Goal: Use online tool/utility: Utilize a website feature to perform a specific function

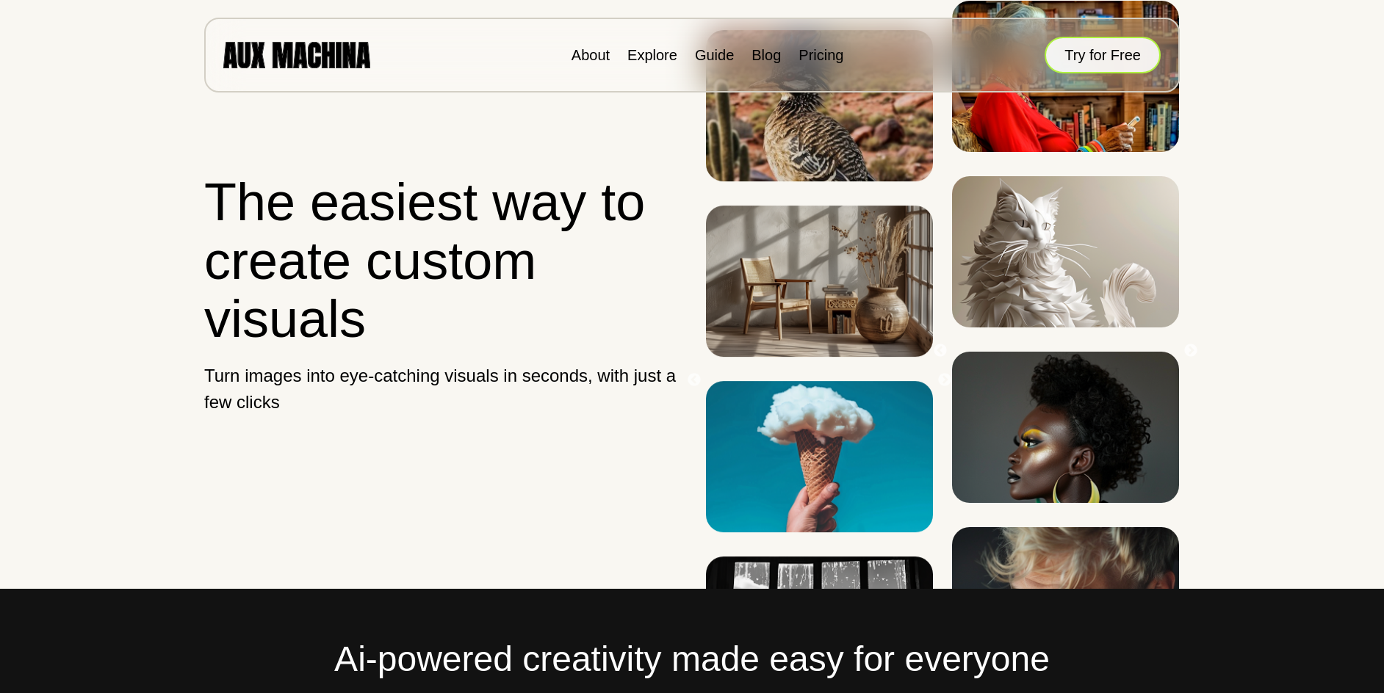
click at [1108, 62] on button "Try for Free" at bounding box center [1102, 55] width 116 height 37
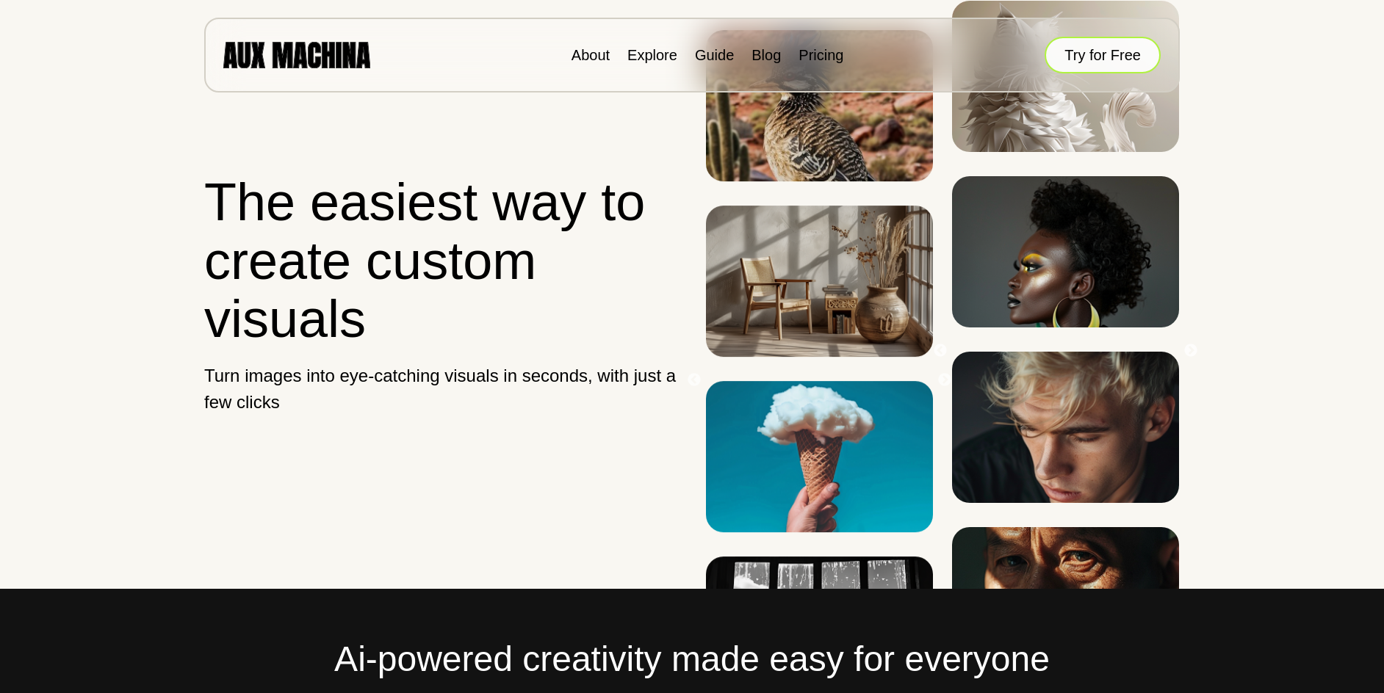
scroll to position [588, 0]
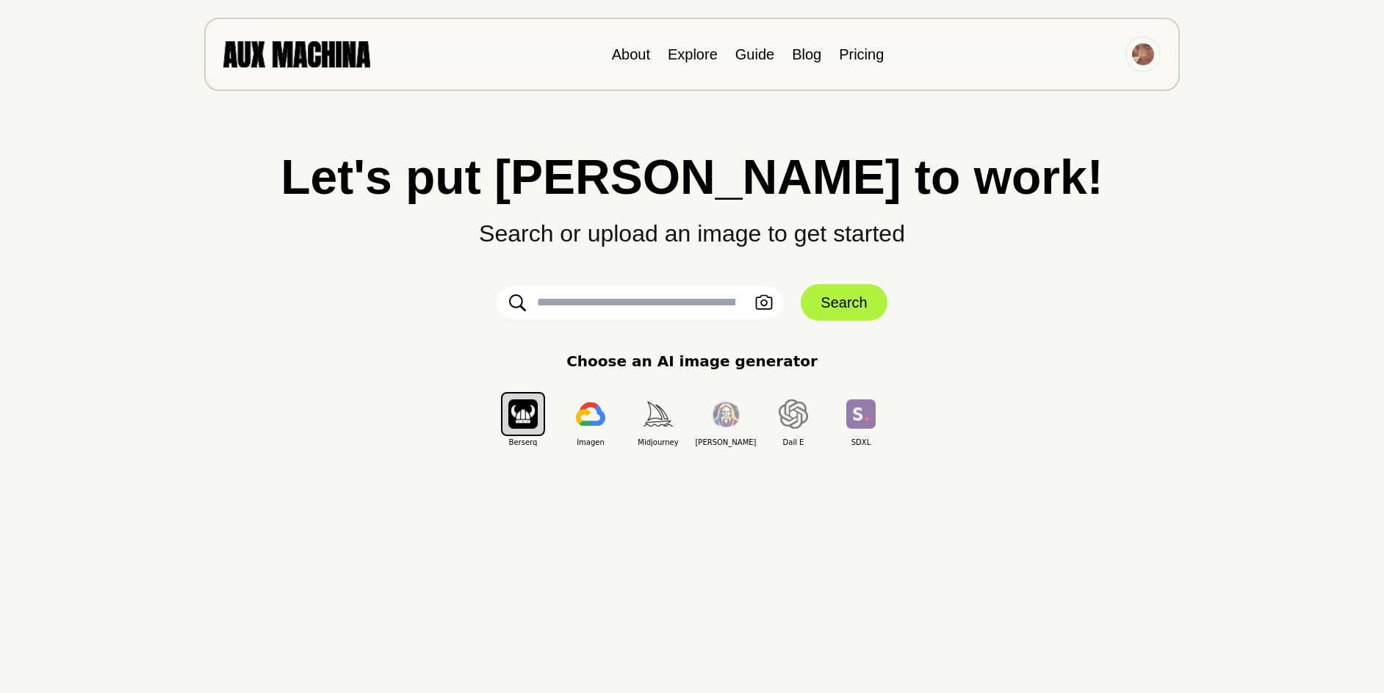
click at [651, 297] on input "text" at bounding box center [640, 302] width 286 height 32
type input "*"
type input "**********"
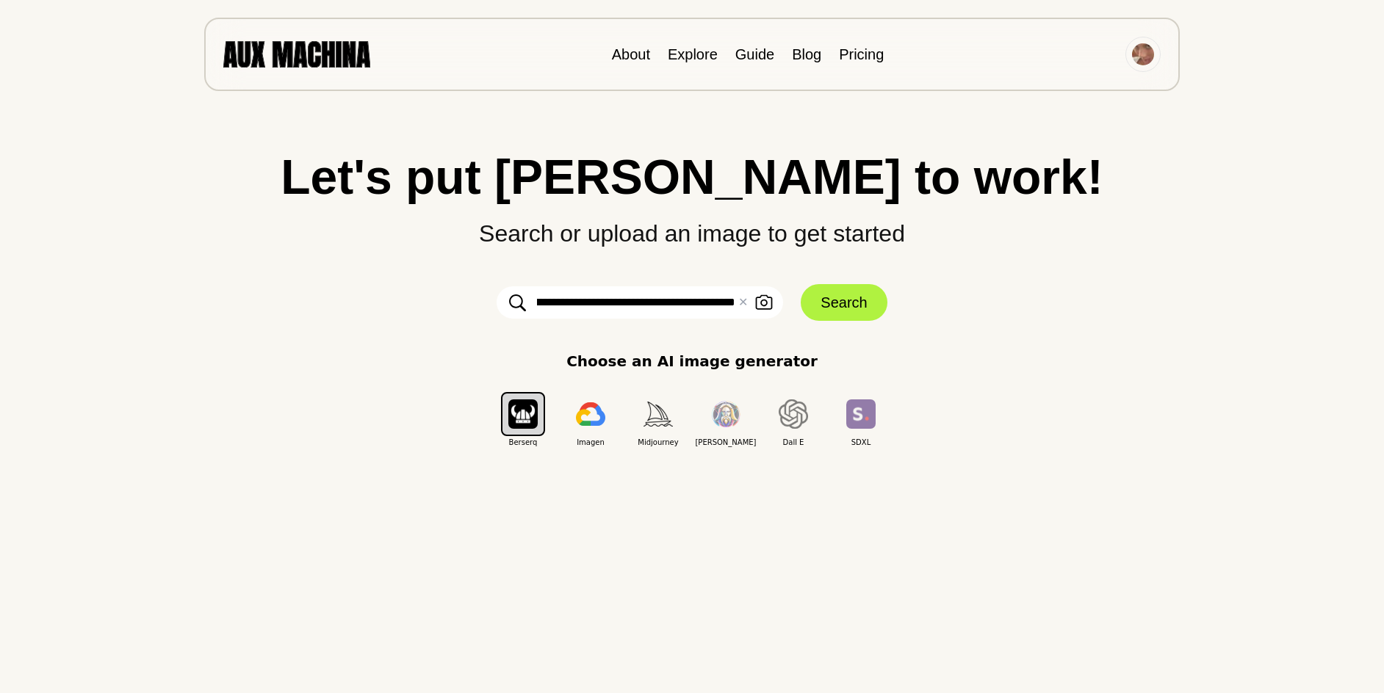
click at [871, 283] on div "**********" at bounding box center [691, 300] width 1325 height 295
click at [867, 298] on button "Search" at bounding box center [844, 302] width 86 height 37
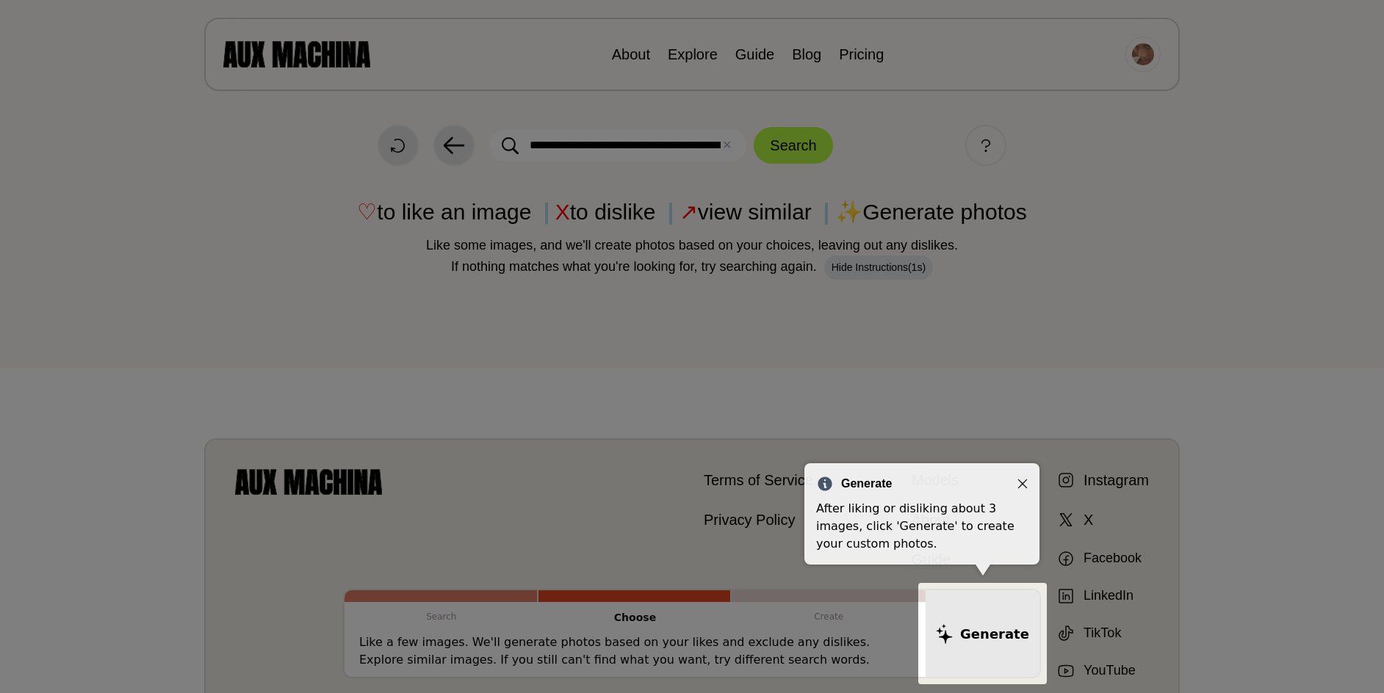
click at [870, 332] on div at bounding box center [692, 439] width 1384 height 878
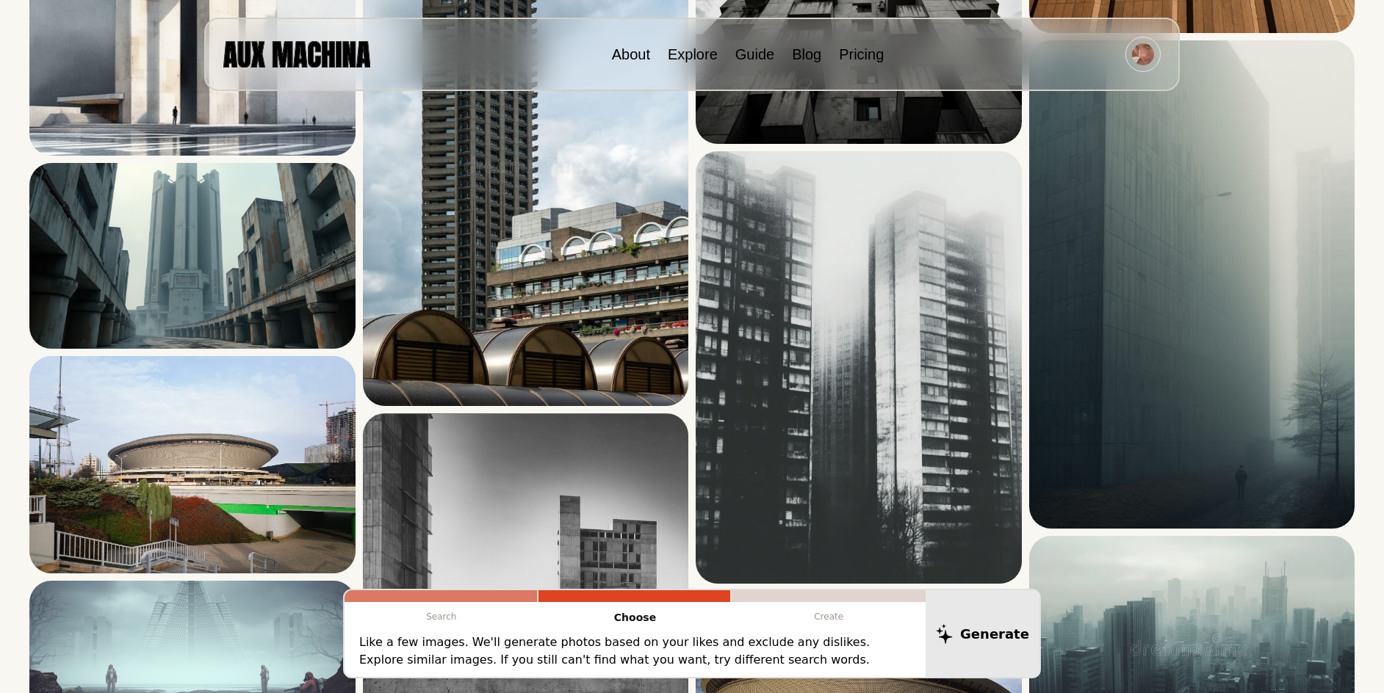
scroll to position [1727, 0]
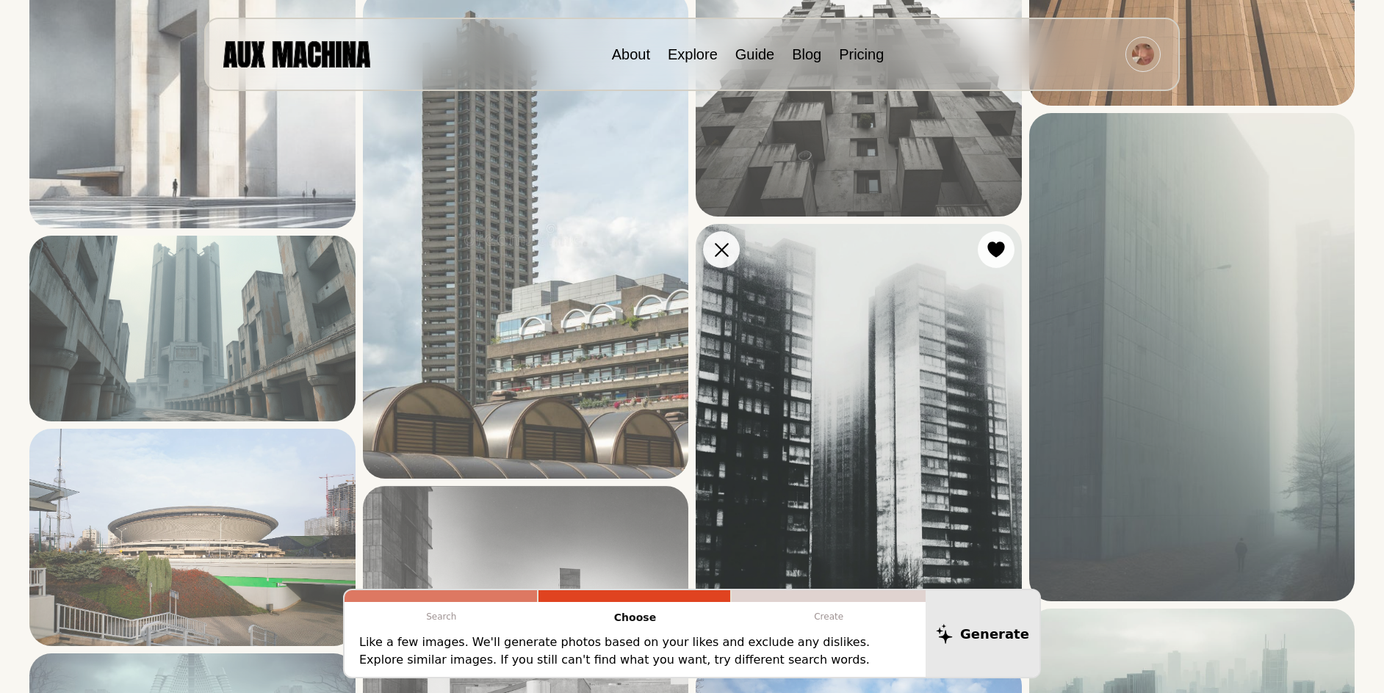
click at [868, 377] on img at bounding box center [859, 440] width 326 height 433
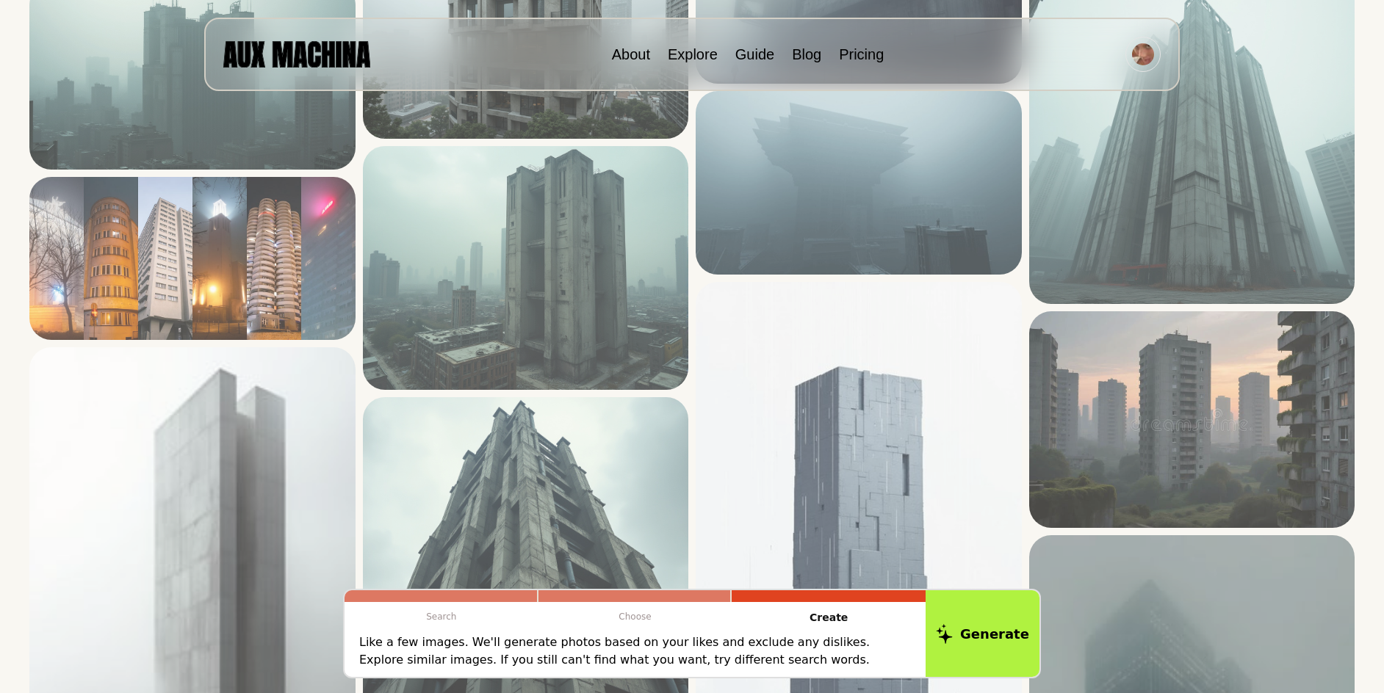
scroll to position [0, 0]
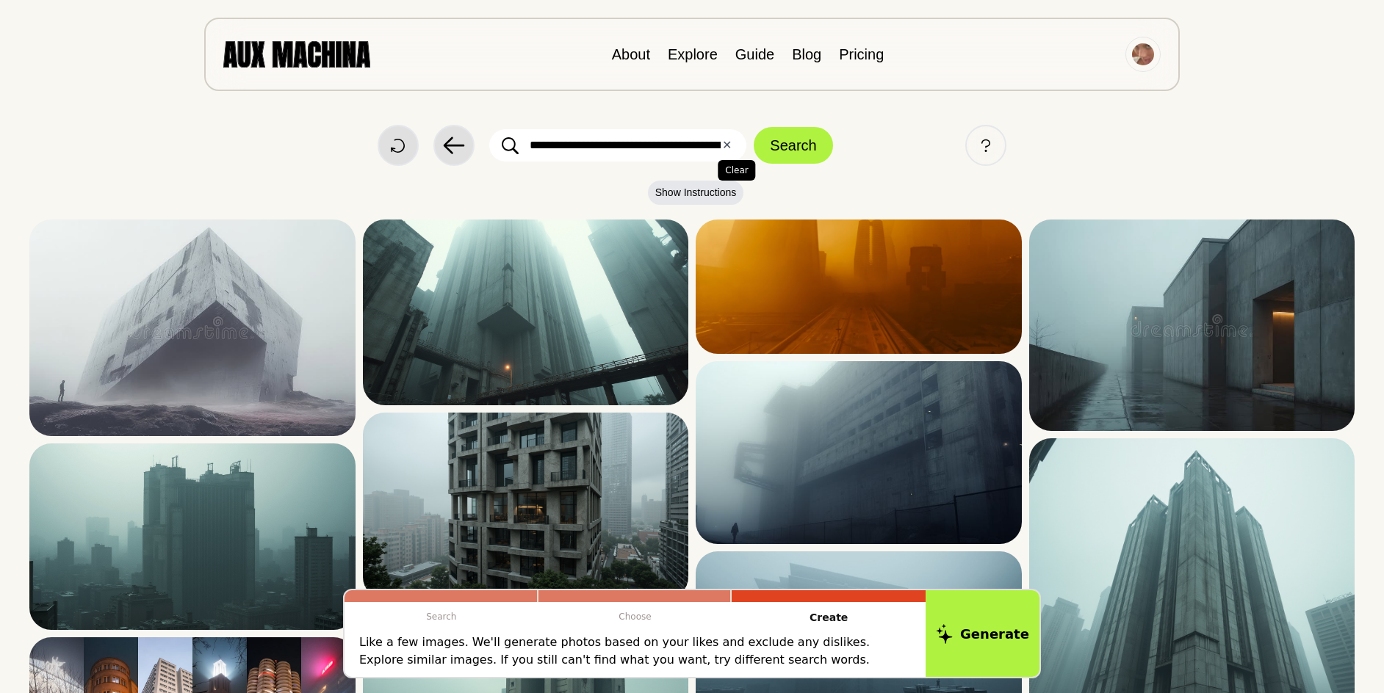
click at [730, 150] on button "✕ Clear" at bounding box center [727, 146] width 10 height 18
click at [730, 150] on input "text" at bounding box center [617, 145] width 257 height 32
type input "**********"
click at [754, 127] on button "Search" at bounding box center [793, 145] width 79 height 37
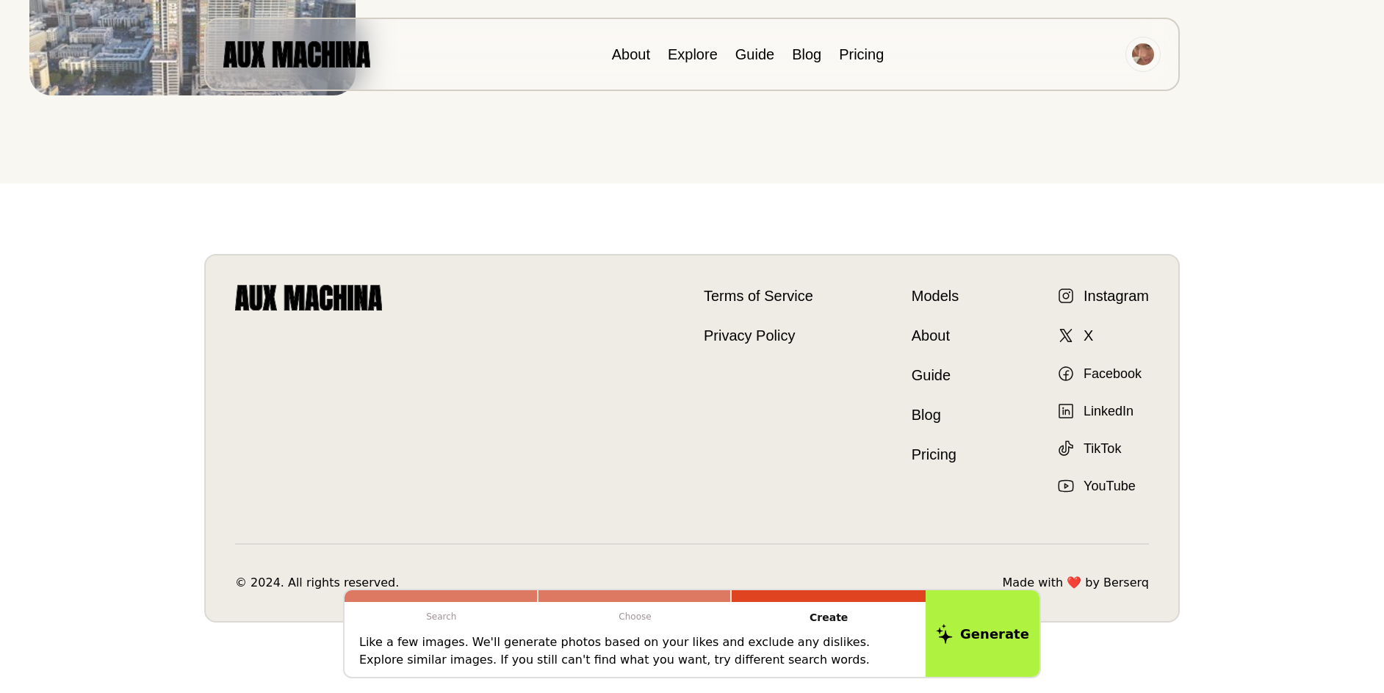
scroll to position [2718, 0]
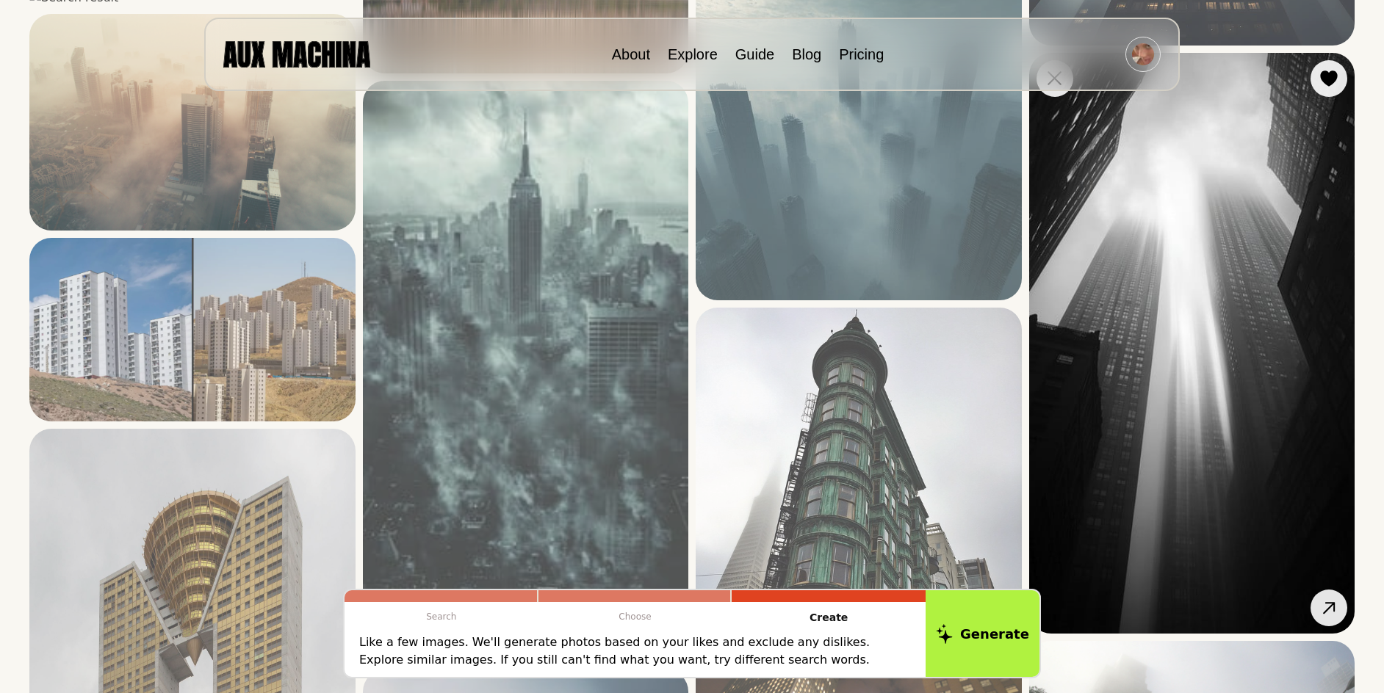
click at [1174, 304] on img at bounding box center [1192, 343] width 326 height 581
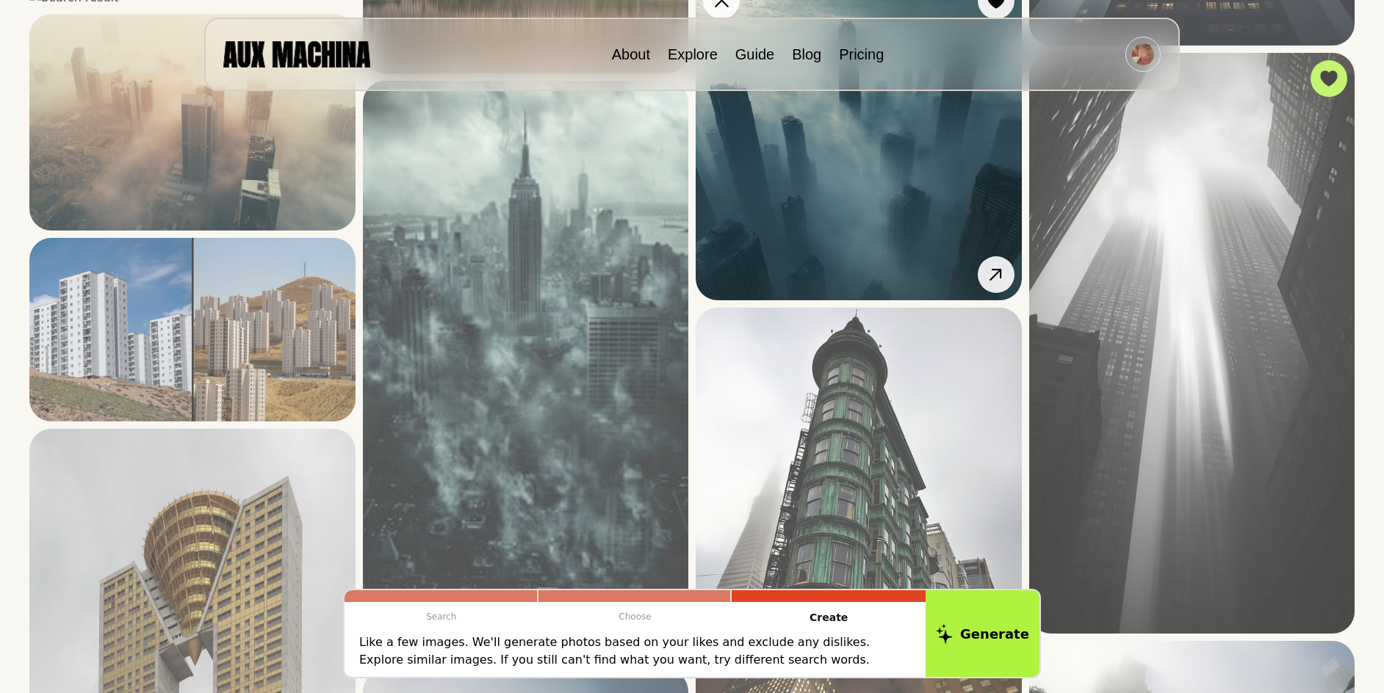
click at [787, 301] on img at bounding box center [859, 138] width 326 height 326
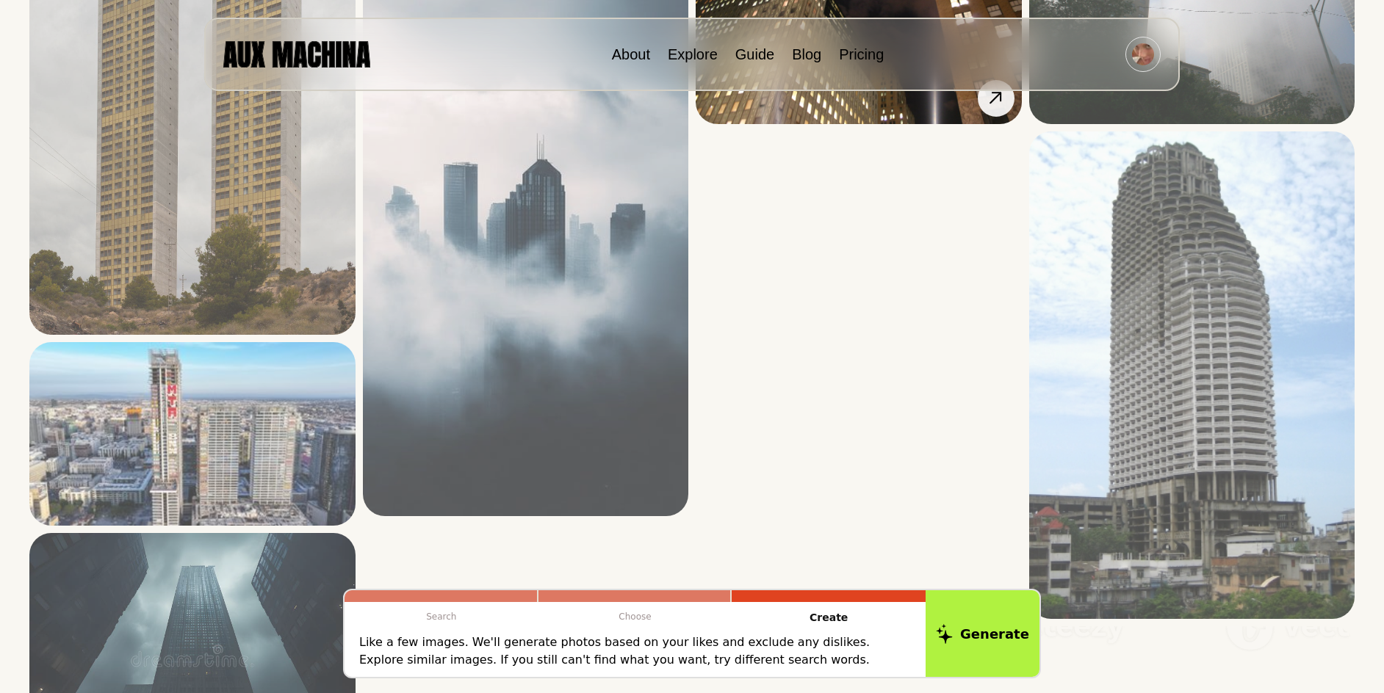
scroll to position [3379, 0]
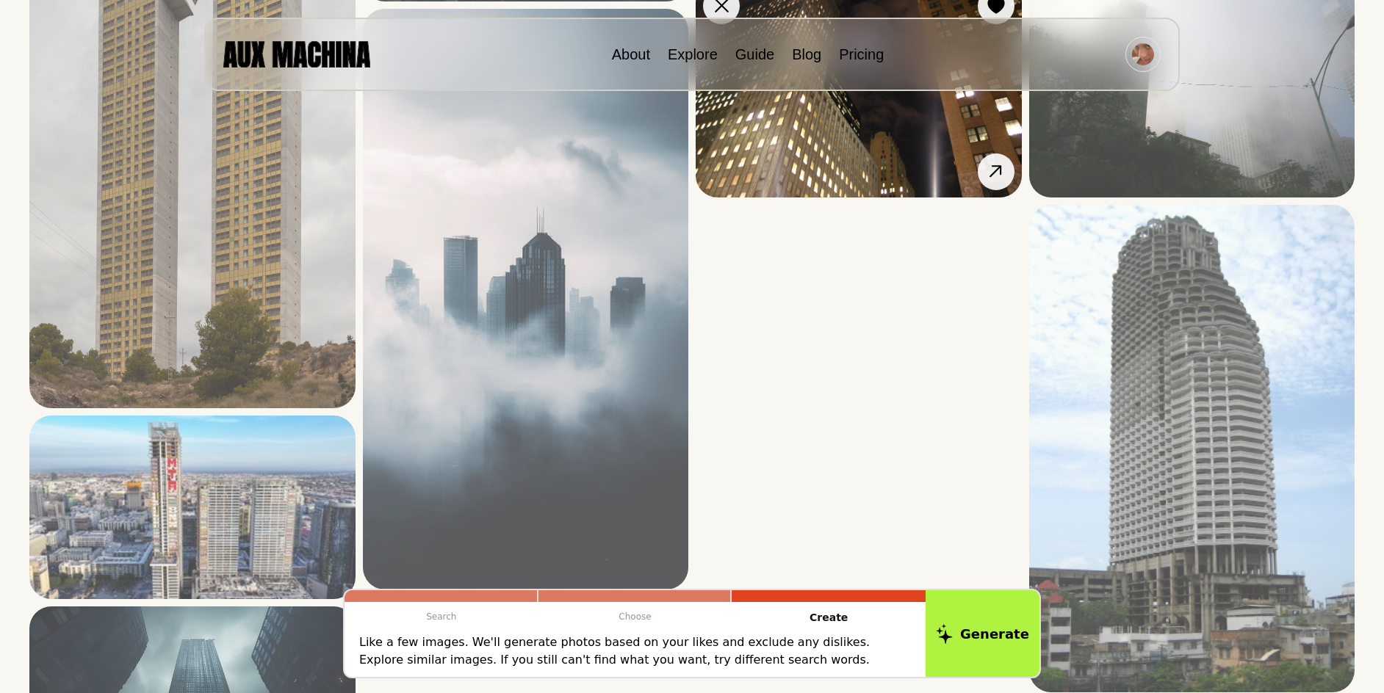
click at [837, 198] on img at bounding box center [859, 88] width 326 height 217
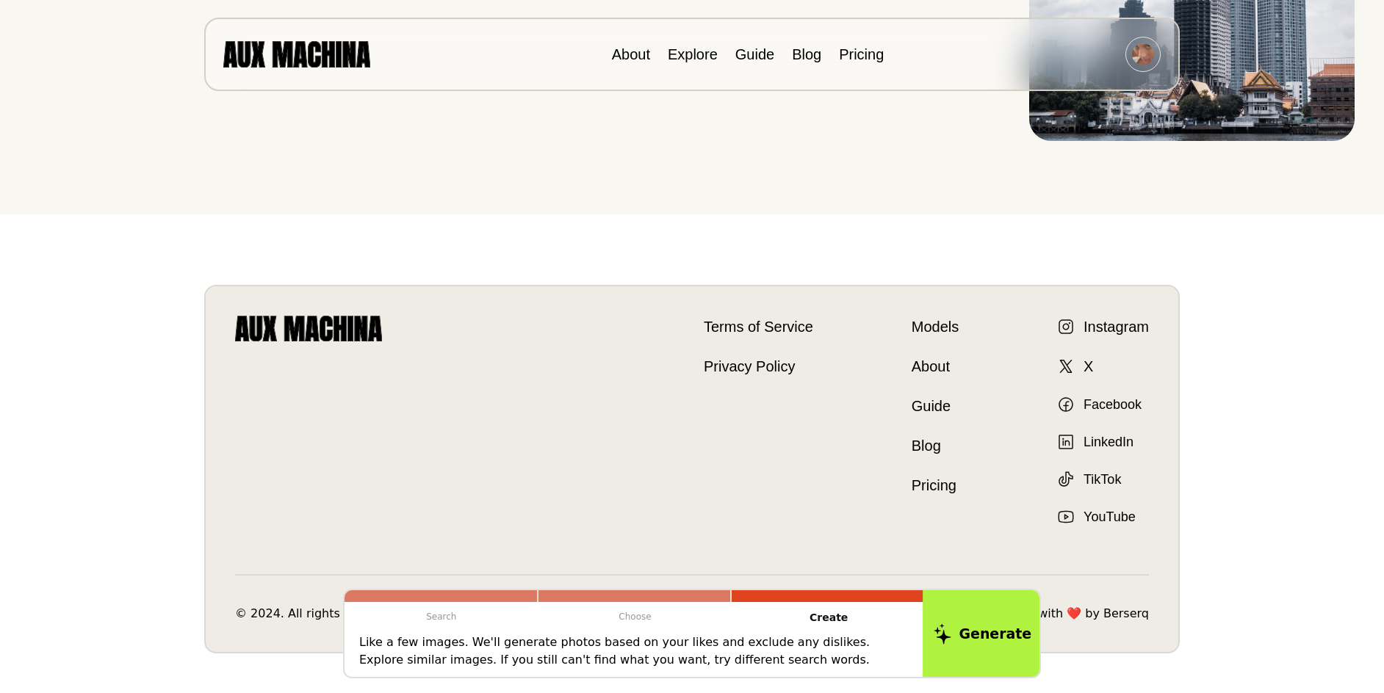
click at [957, 670] on button "Generate" at bounding box center [983, 633] width 120 height 91
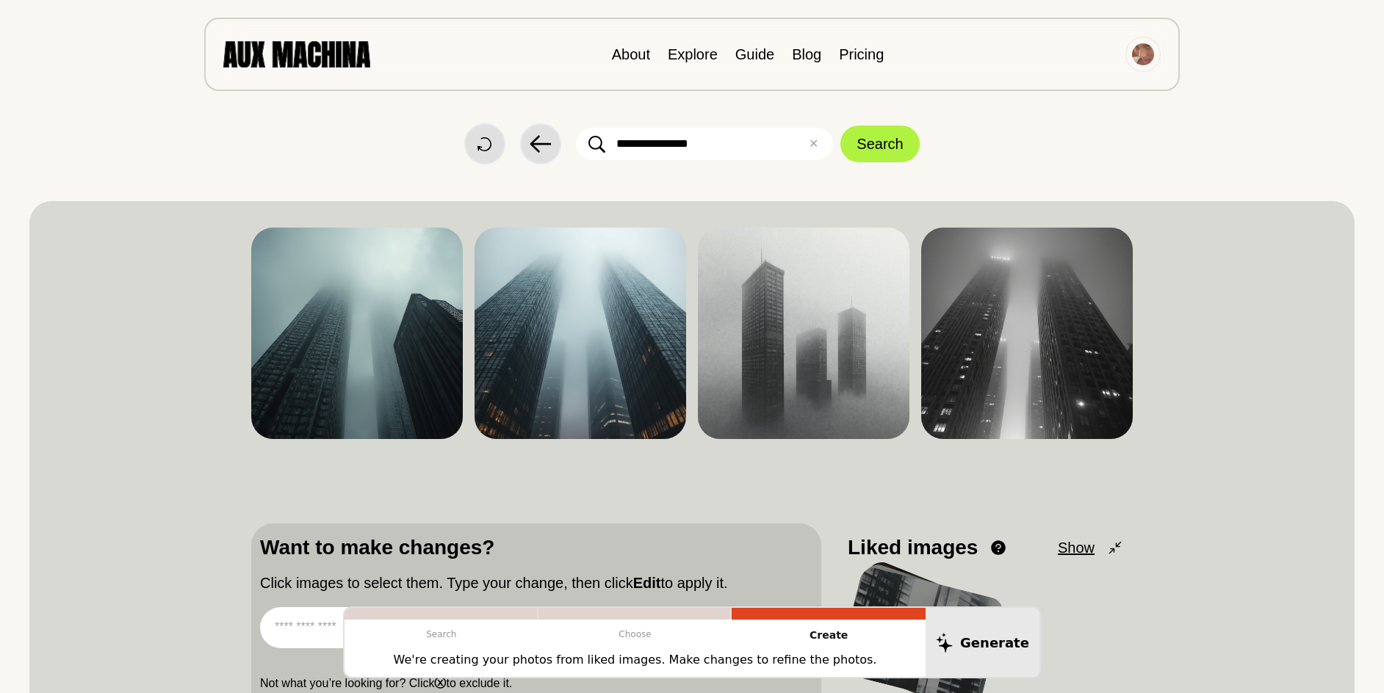
scroll to position [0, 0]
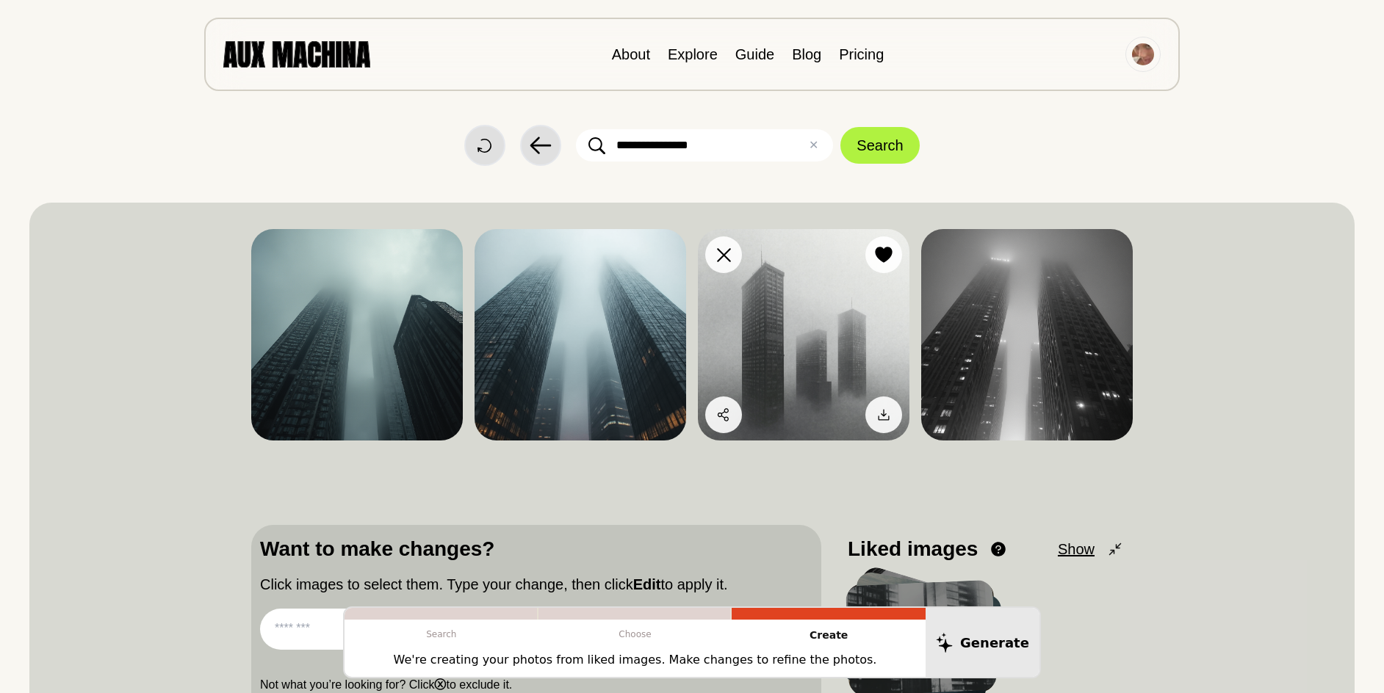
click at [835, 358] on img at bounding box center [804, 335] width 212 height 212
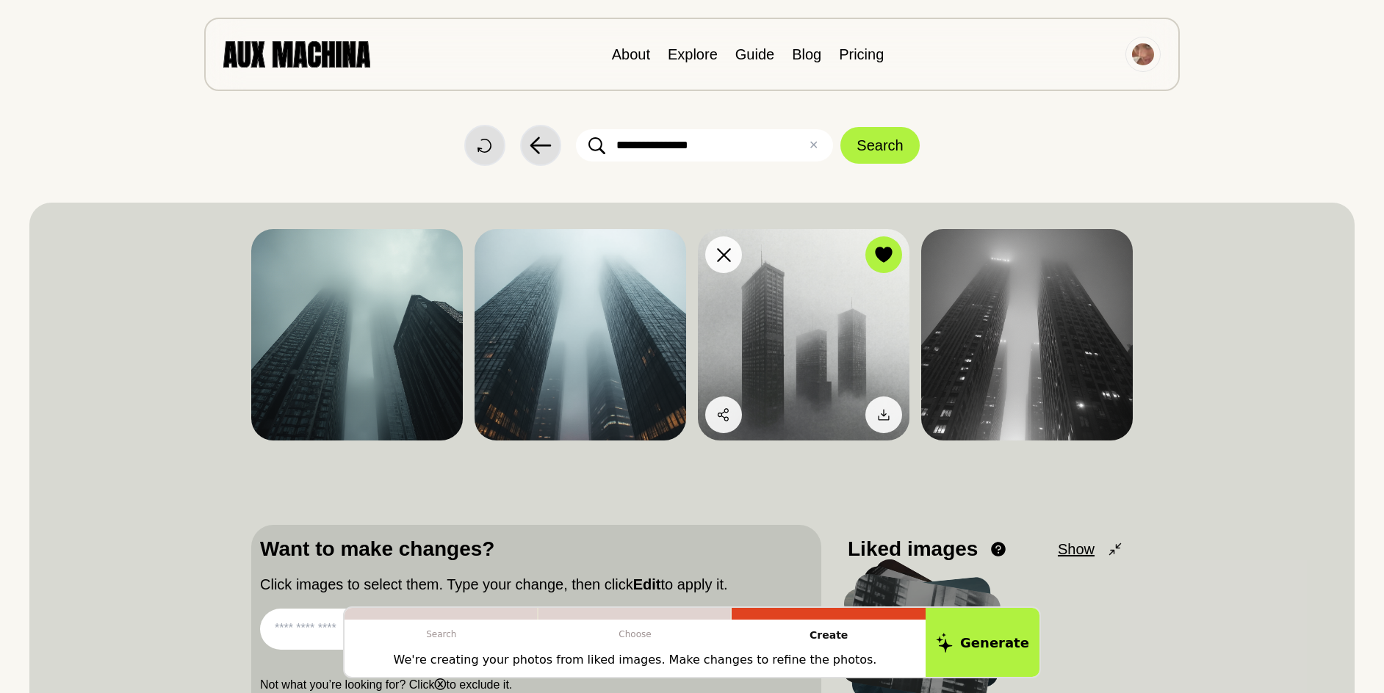
click at [835, 358] on img at bounding box center [804, 335] width 212 height 212
click at [820, 344] on img at bounding box center [804, 335] width 212 height 212
click at [882, 414] on icon at bounding box center [883, 415] width 11 height 11
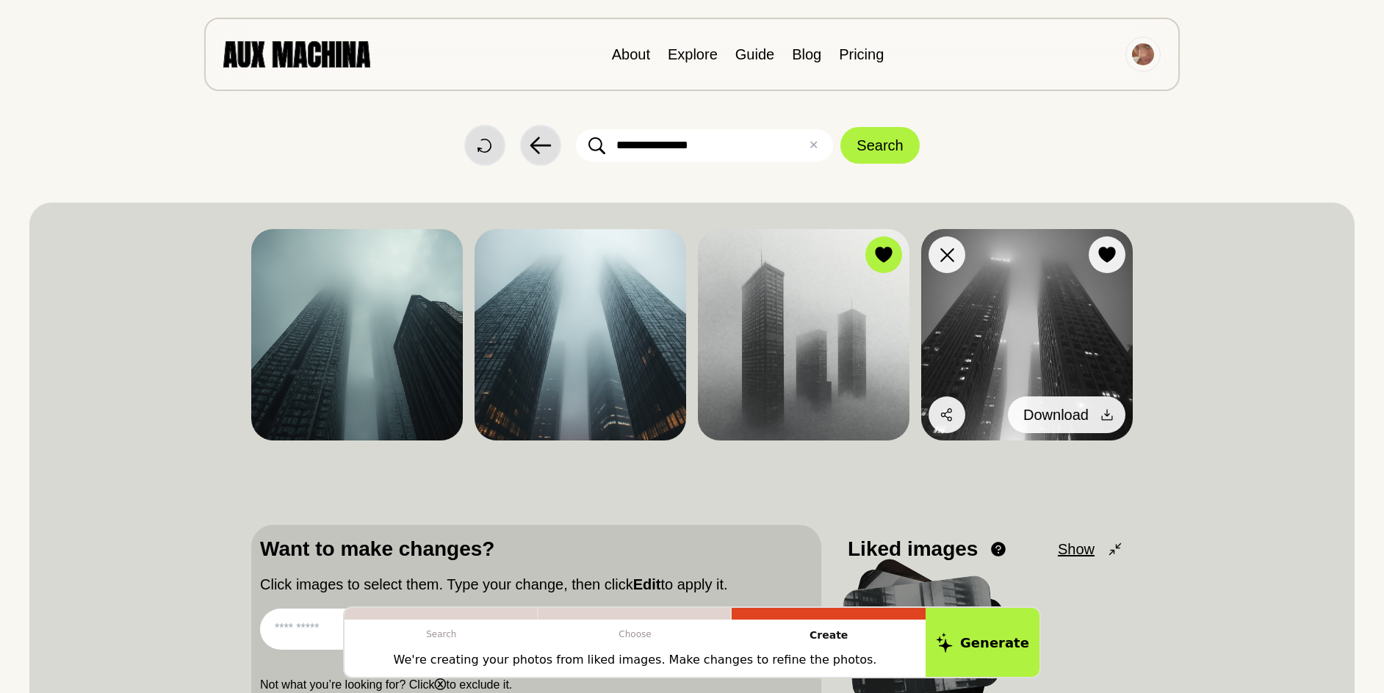
click at [1104, 414] on icon at bounding box center [1107, 415] width 15 height 15
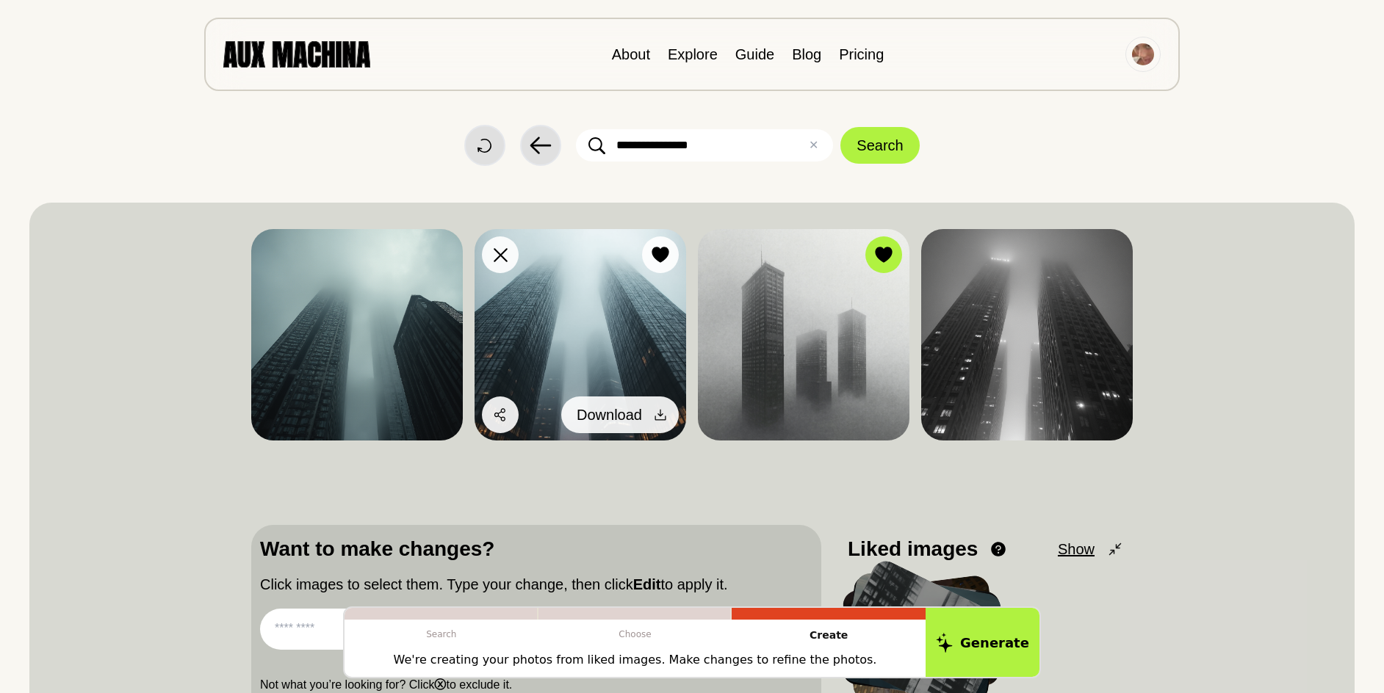
click at [657, 416] on icon at bounding box center [660, 415] width 15 height 15
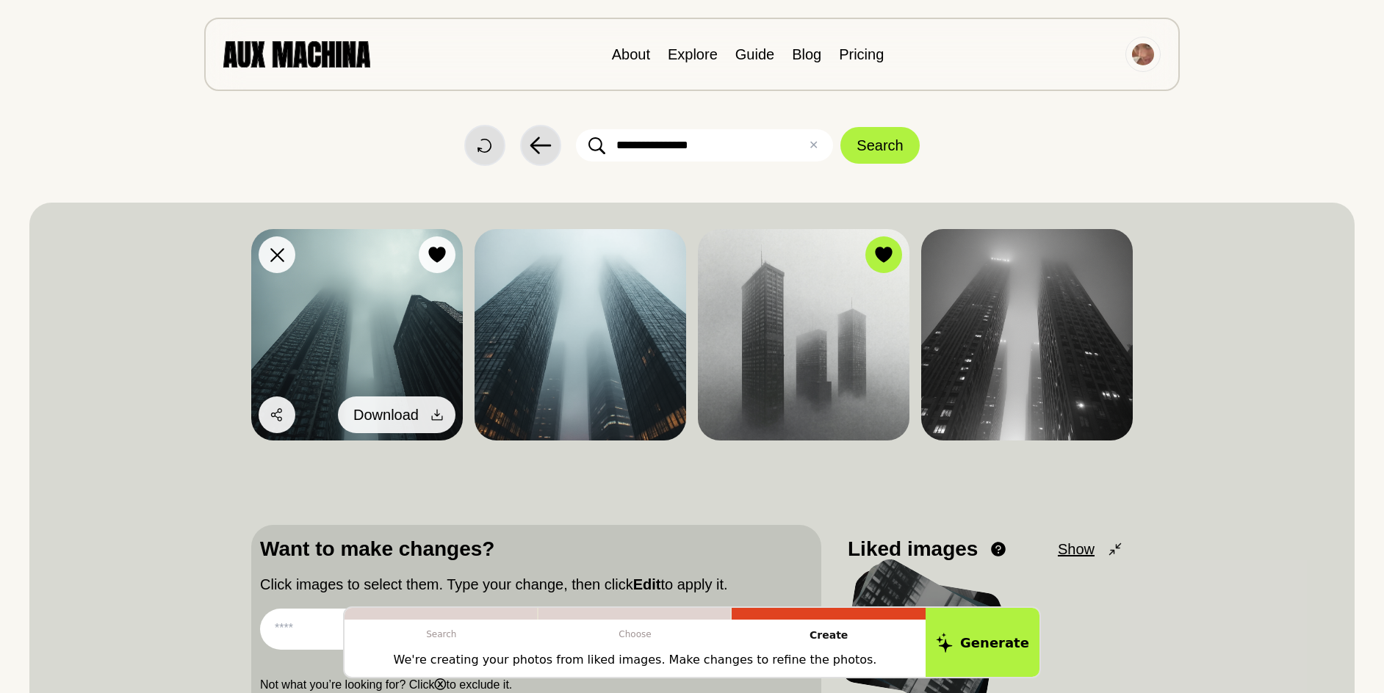
click at [443, 407] on div at bounding box center [437, 415] width 22 height 22
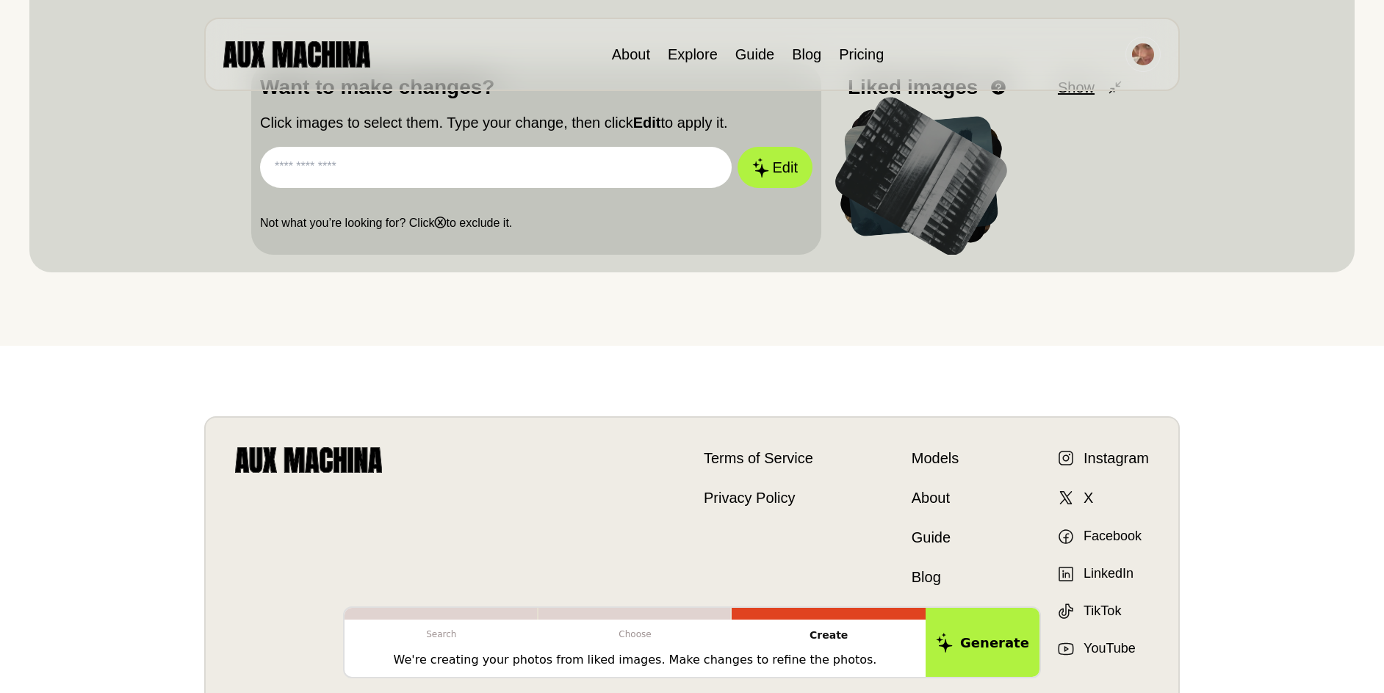
scroll to position [184, 0]
